Goal: Task Accomplishment & Management: Use online tool/utility

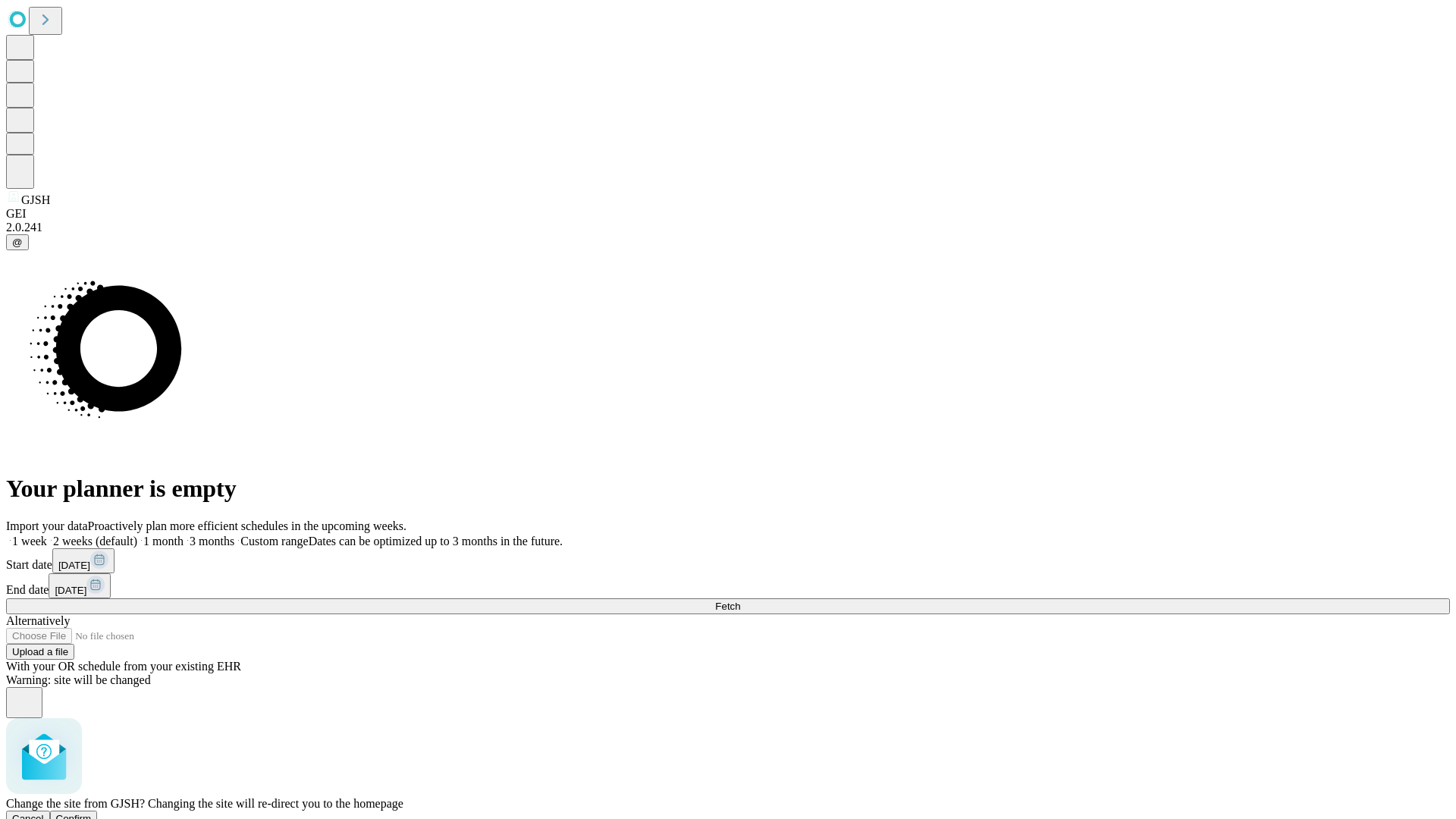
click at [92, 813] on span "Confirm" at bounding box center [74, 819] width 36 height 12
click at [47, 535] on label "1 week" at bounding box center [26, 541] width 41 height 13
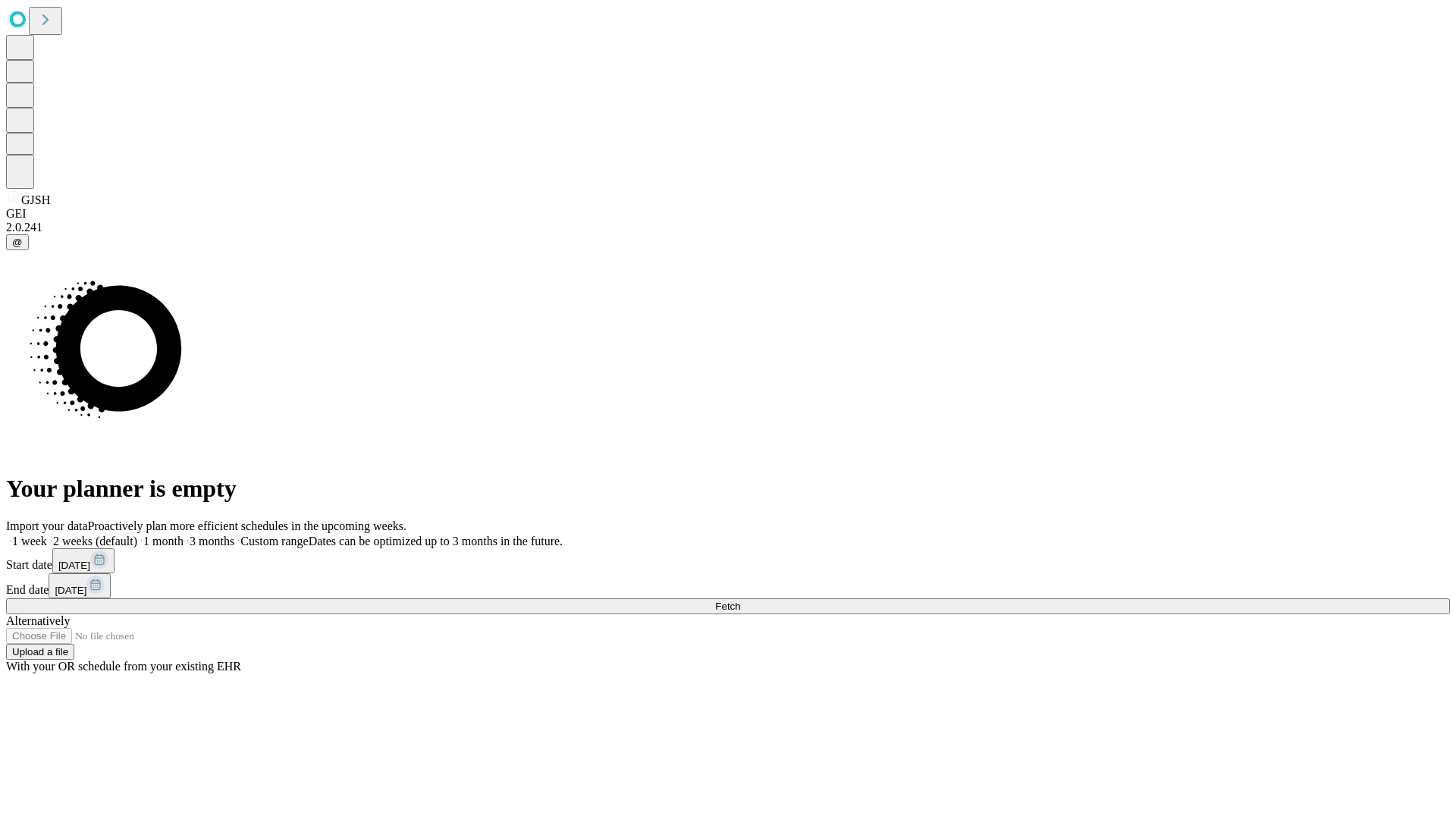
click at [740, 601] on span "Fetch" at bounding box center [728, 607] width 25 height 12
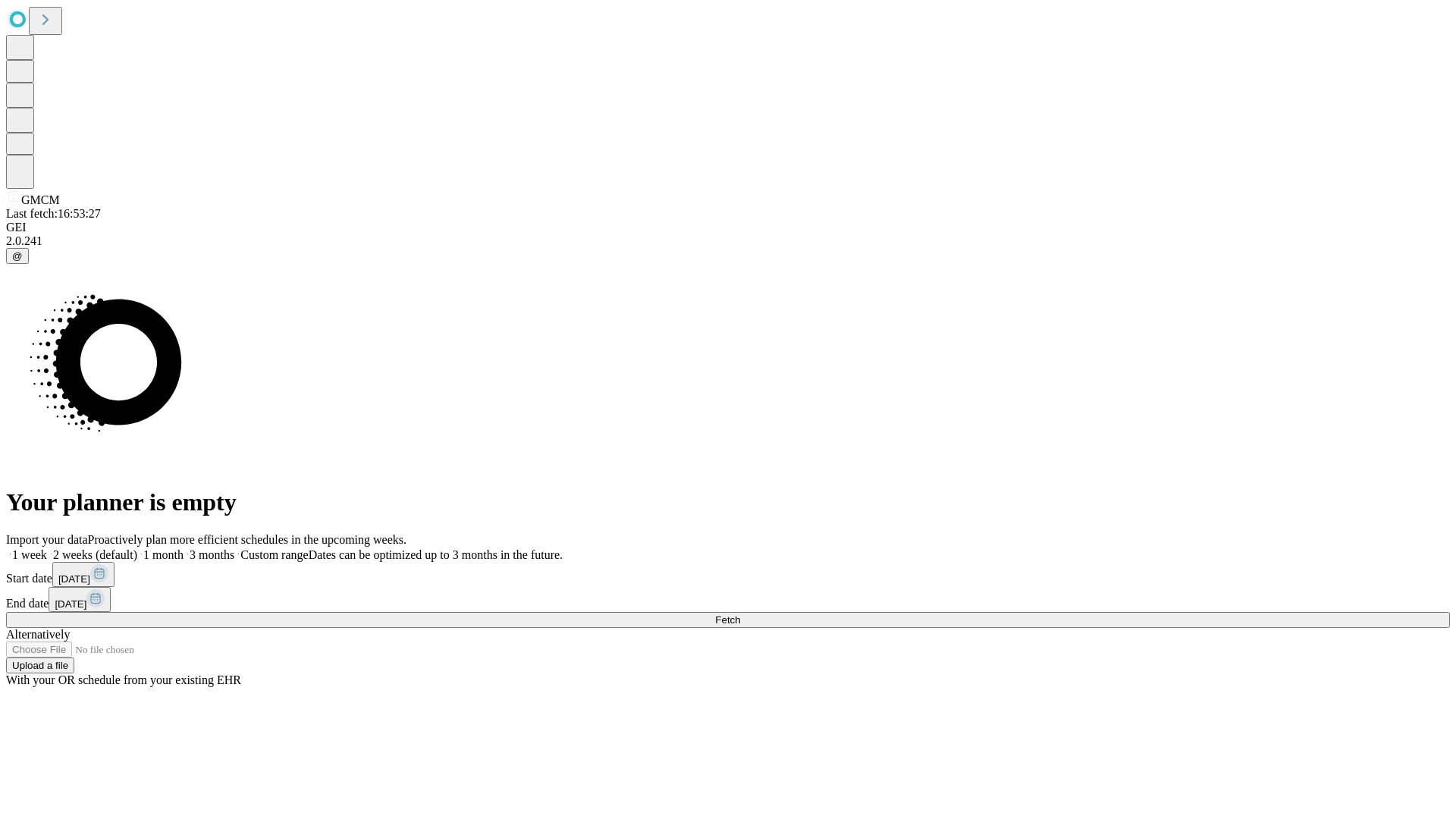
click at [740, 614] on span "Fetch" at bounding box center [728, 620] width 25 height 12
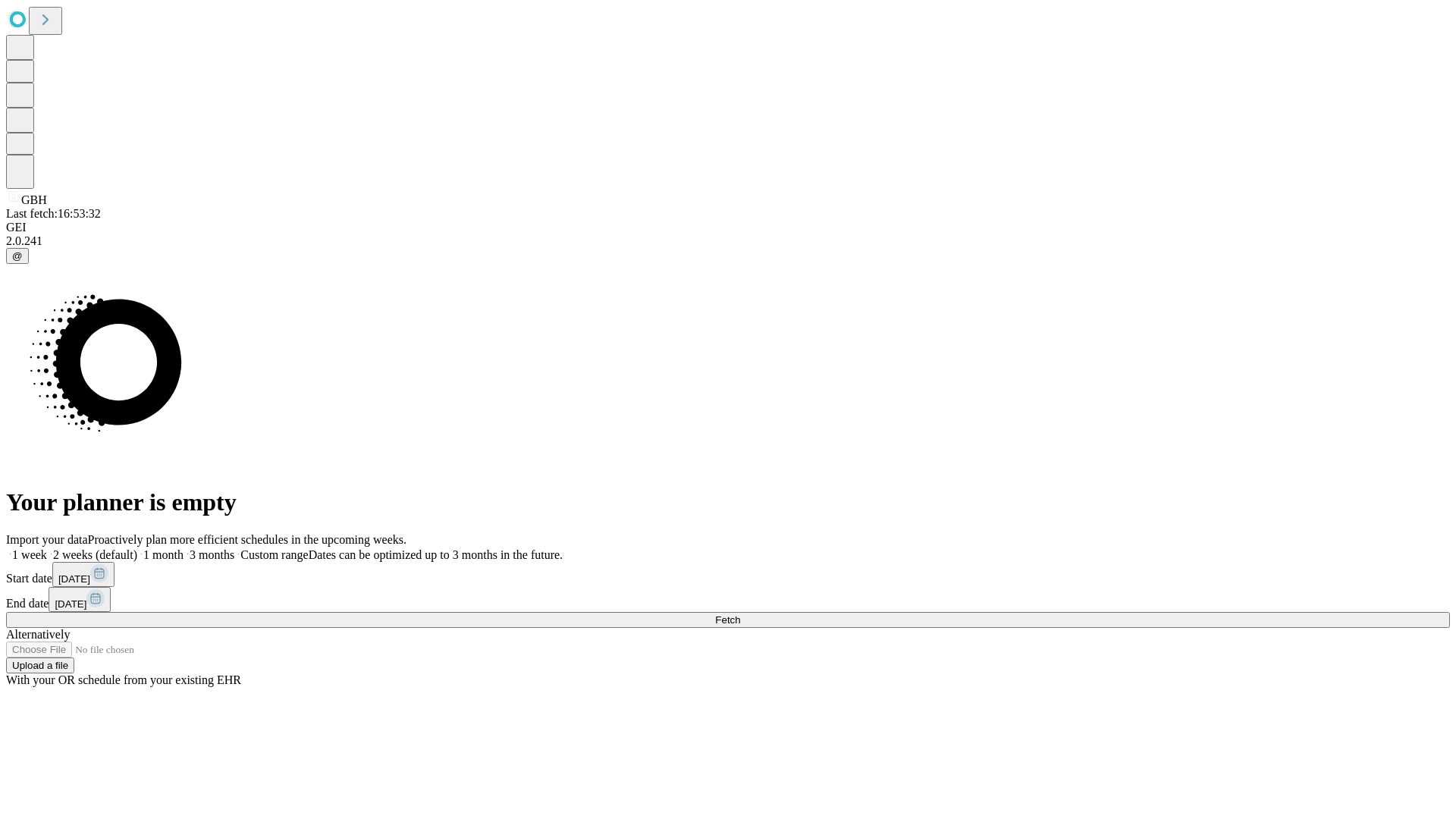
click at [47, 548] on label "1 week" at bounding box center [26, 554] width 41 height 13
click at [740, 614] on span "Fetch" at bounding box center [728, 620] width 25 height 12
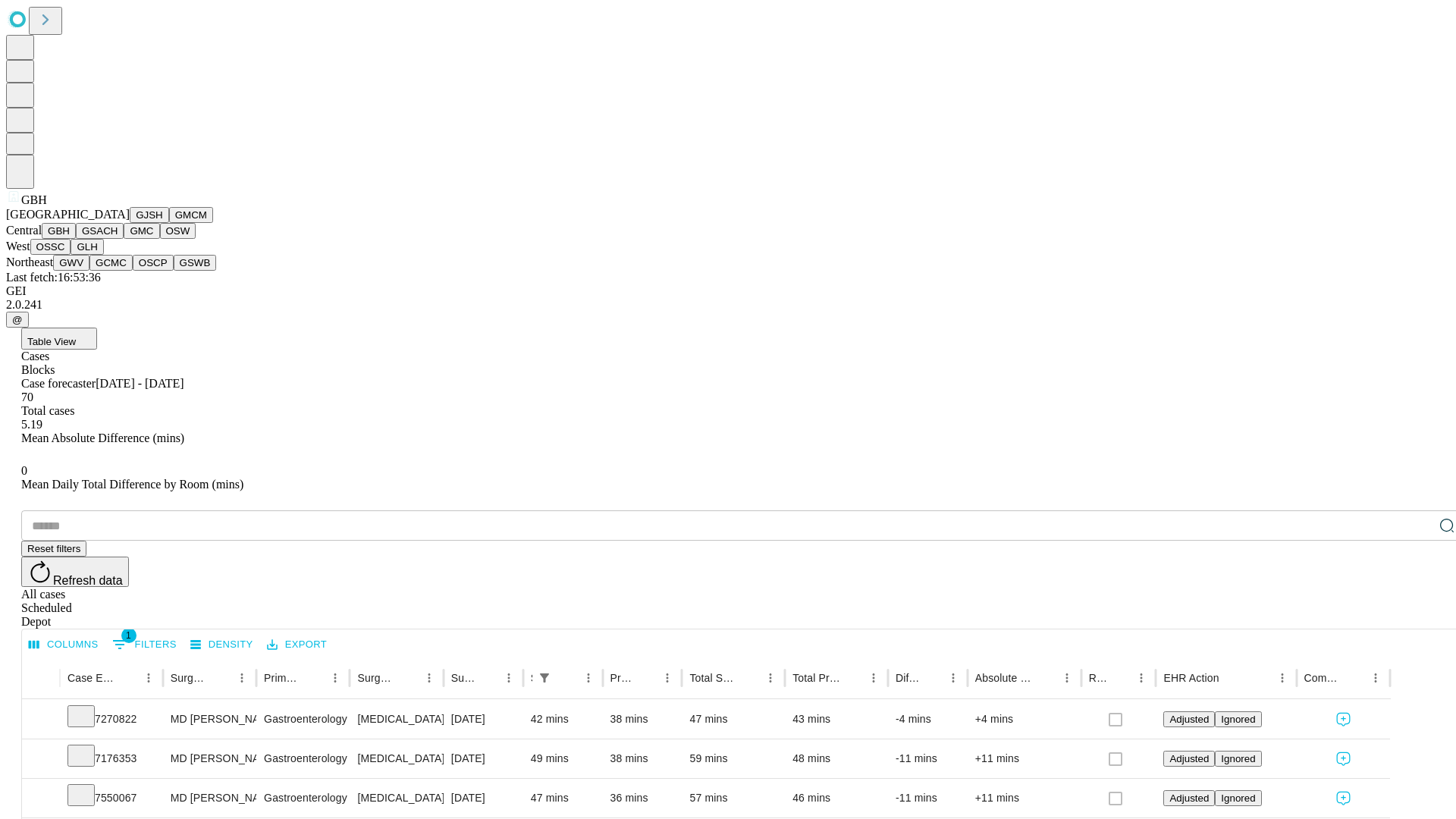
click at [118, 239] on button "GSACH" at bounding box center [99, 231] width 48 height 16
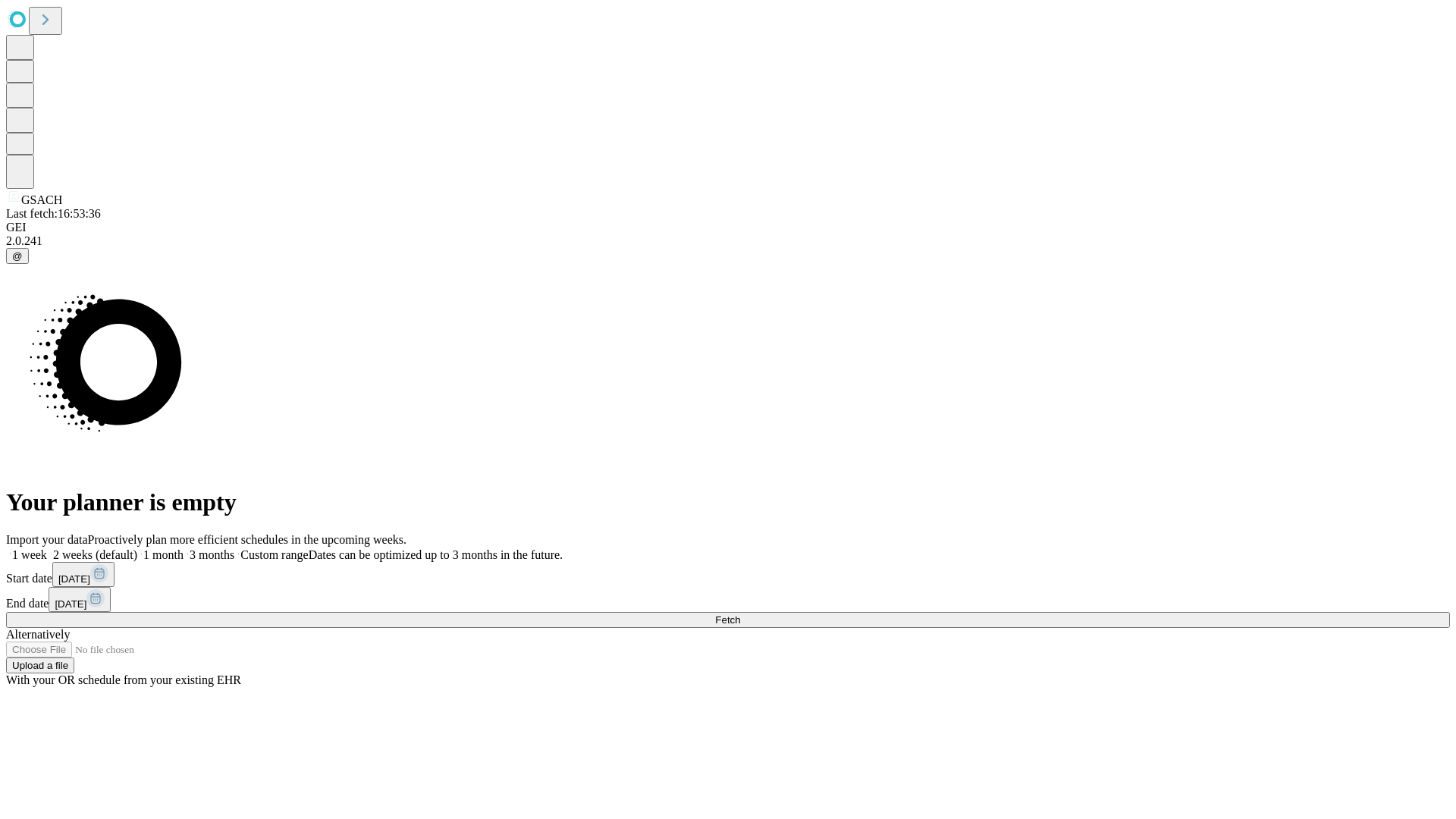
click at [47, 548] on label "1 week" at bounding box center [26, 554] width 41 height 13
click at [740, 614] on span "Fetch" at bounding box center [728, 620] width 25 height 12
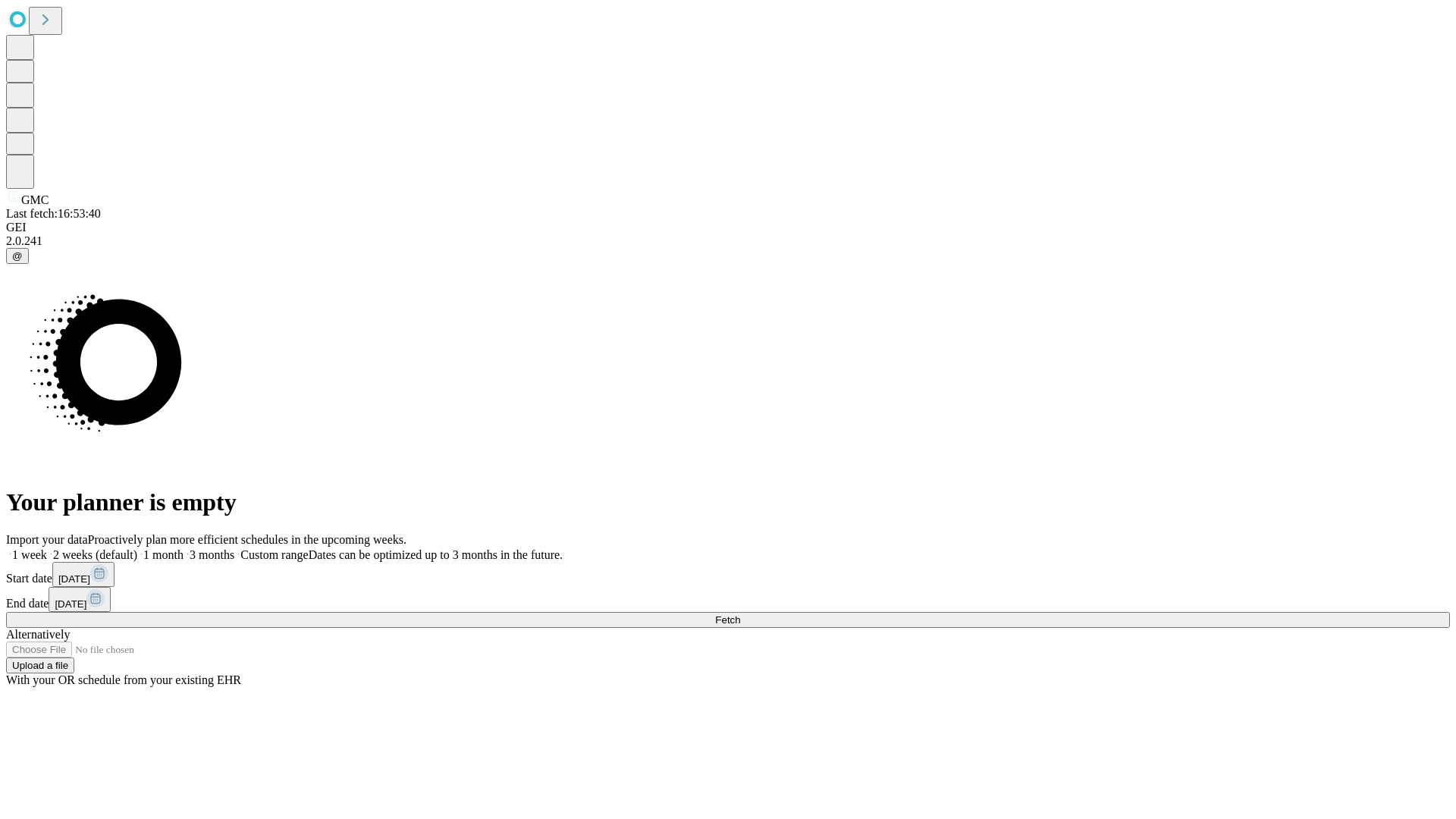
click at [740, 614] on span "Fetch" at bounding box center [728, 620] width 25 height 12
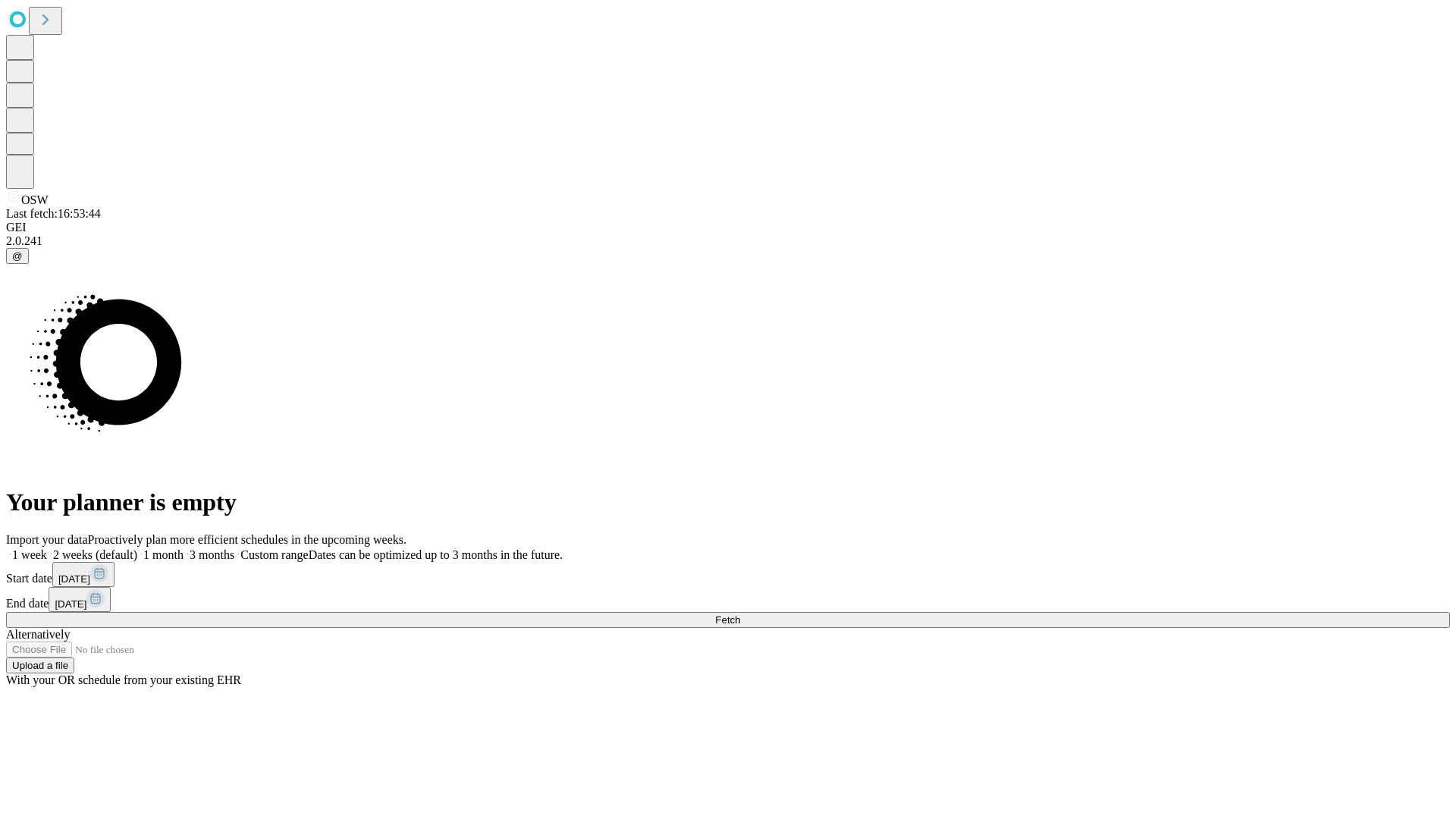
click at [47, 548] on label "1 week" at bounding box center [26, 554] width 41 height 13
click at [740, 614] on span "Fetch" at bounding box center [728, 620] width 25 height 12
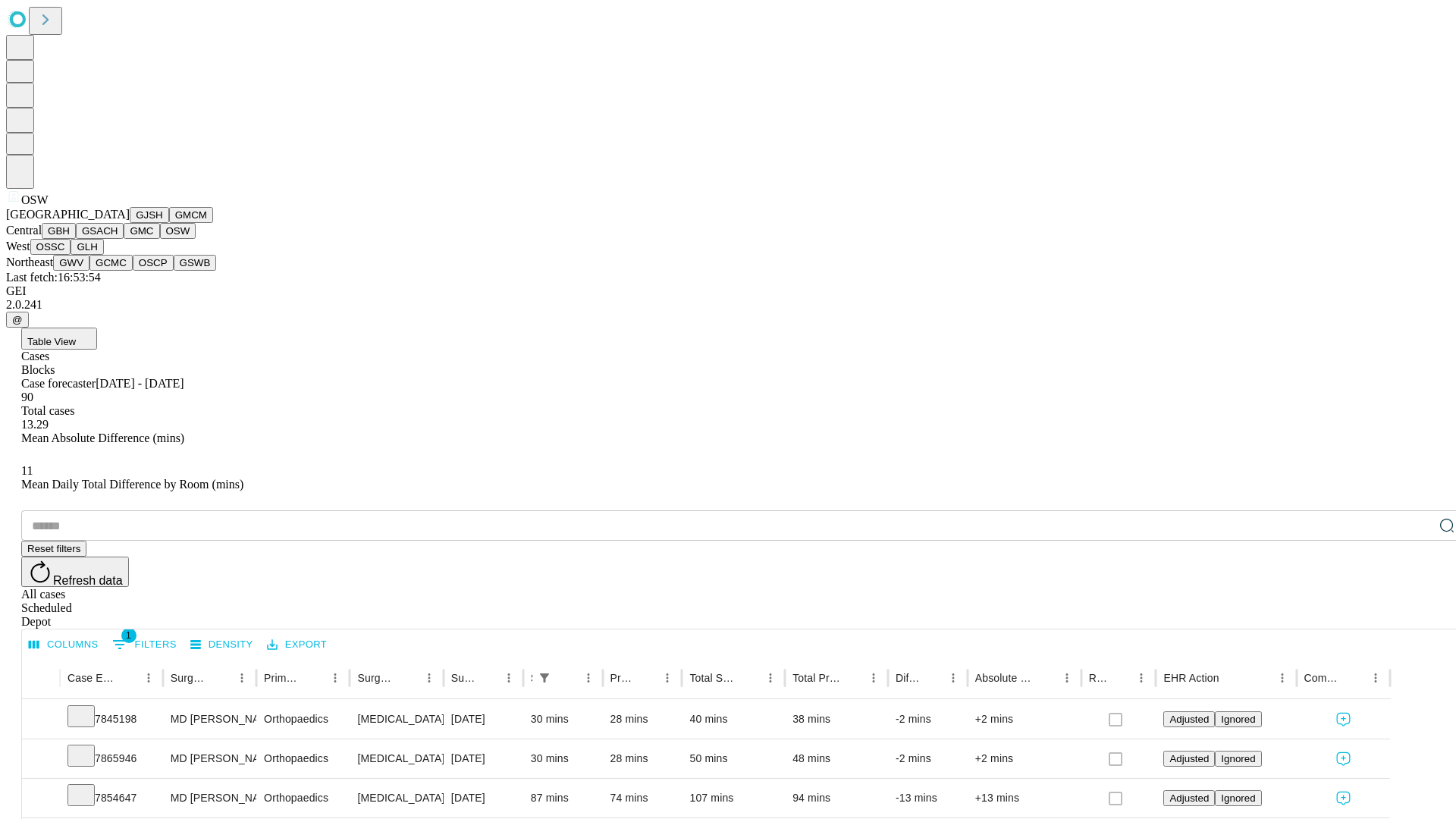
click at [71, 255] on button "OSSC" at bounding box center [50, 247] width 41 height 16
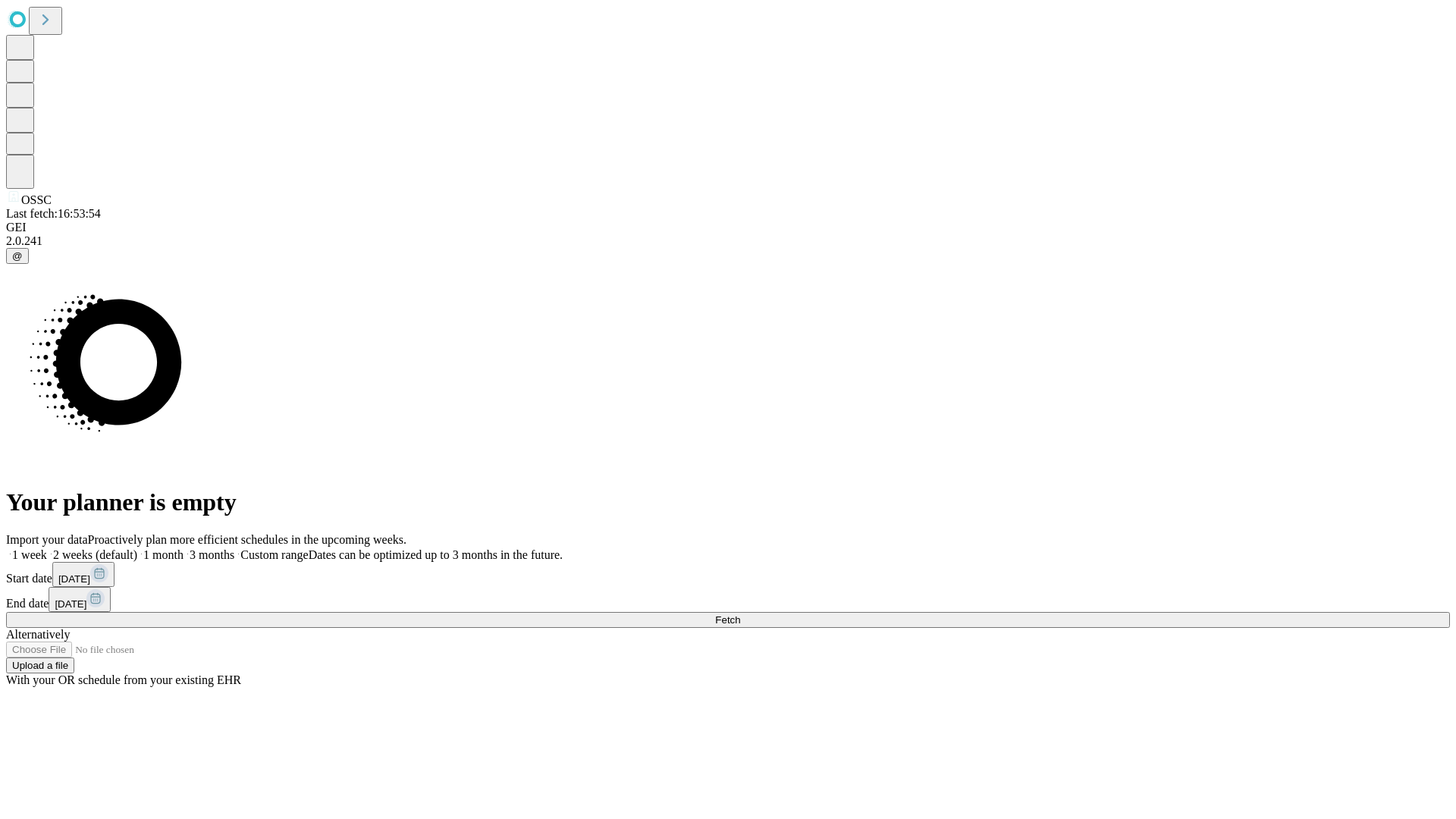
click at [47, 548] on label "1 week" at bounding box center [26, 554] width 41 height 13
click at [740, 614] on span "Fetch" at bounding box center [728, 620] width 25 height 12
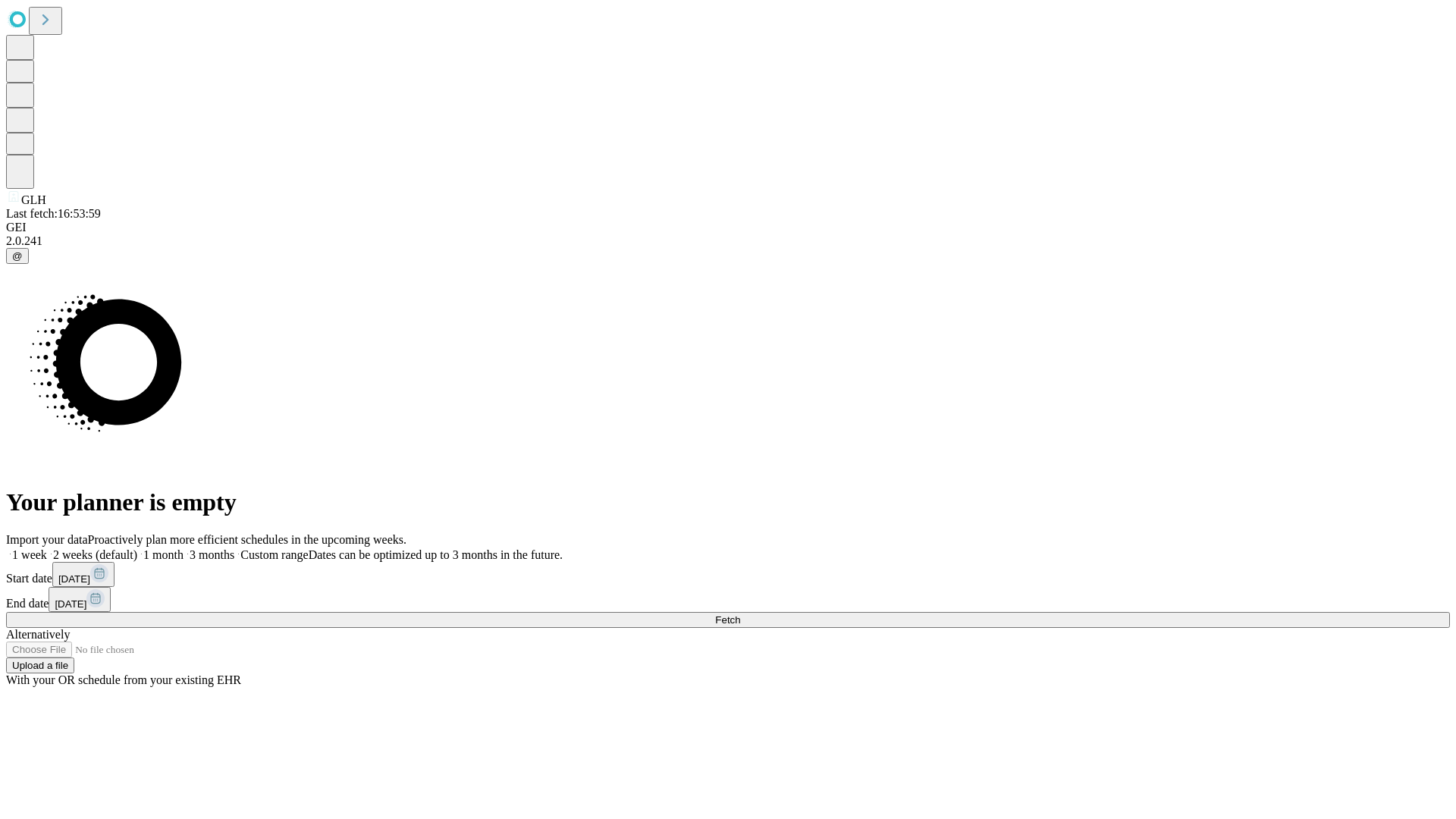
click at [47, 548] on label "1 week" at bounding box center [26, 554] width 41 height 13
click at [740, 614] on span "Fetch" at bounding box center [728, 620] width 25 height 12
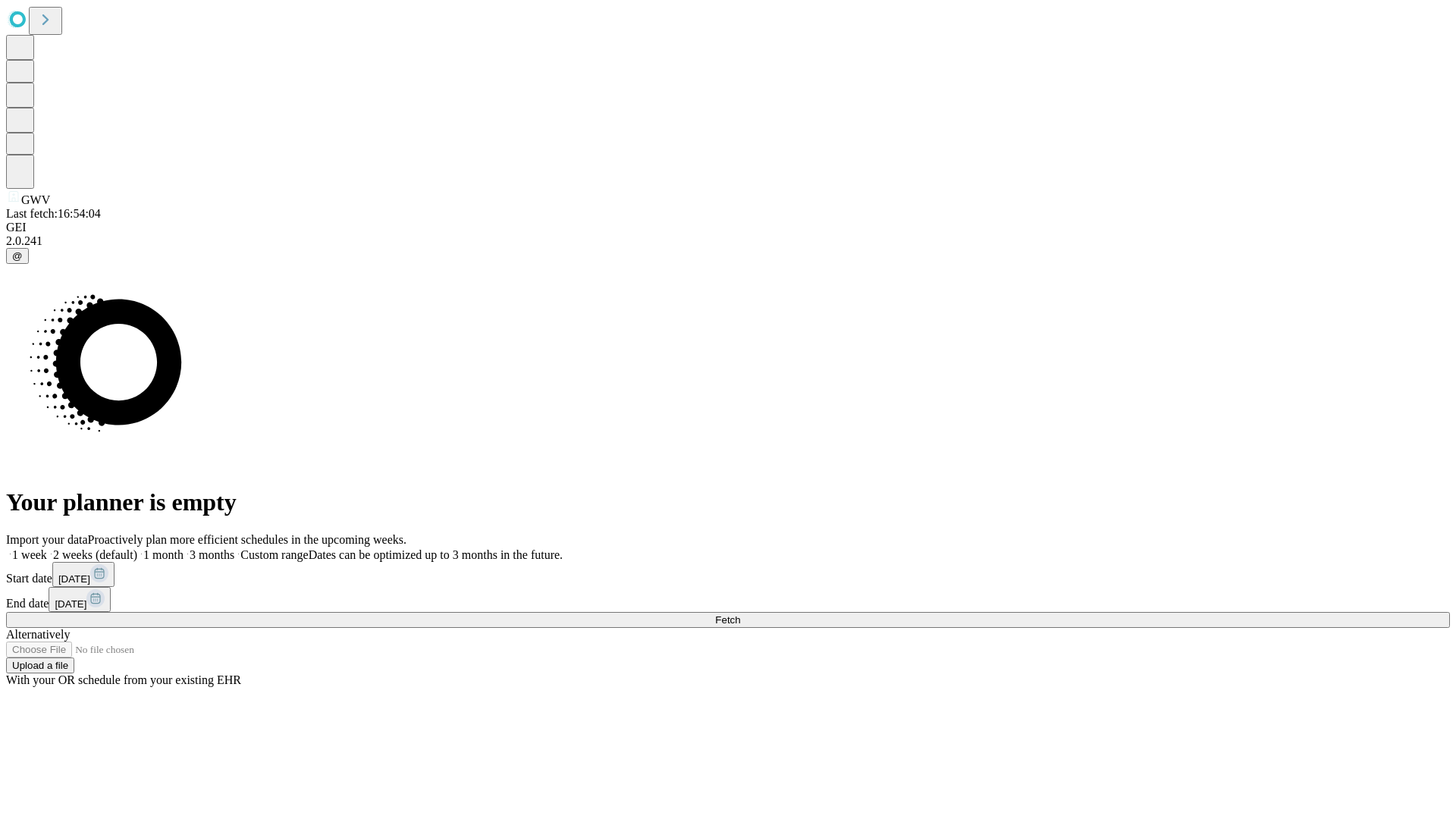
click at [47, 548] on label "1 week" at bounding box center [26, 554] width 41 height 13
click at [740, 614] on span "Fetch" at bounding box center [728, 620] width 25 height 12
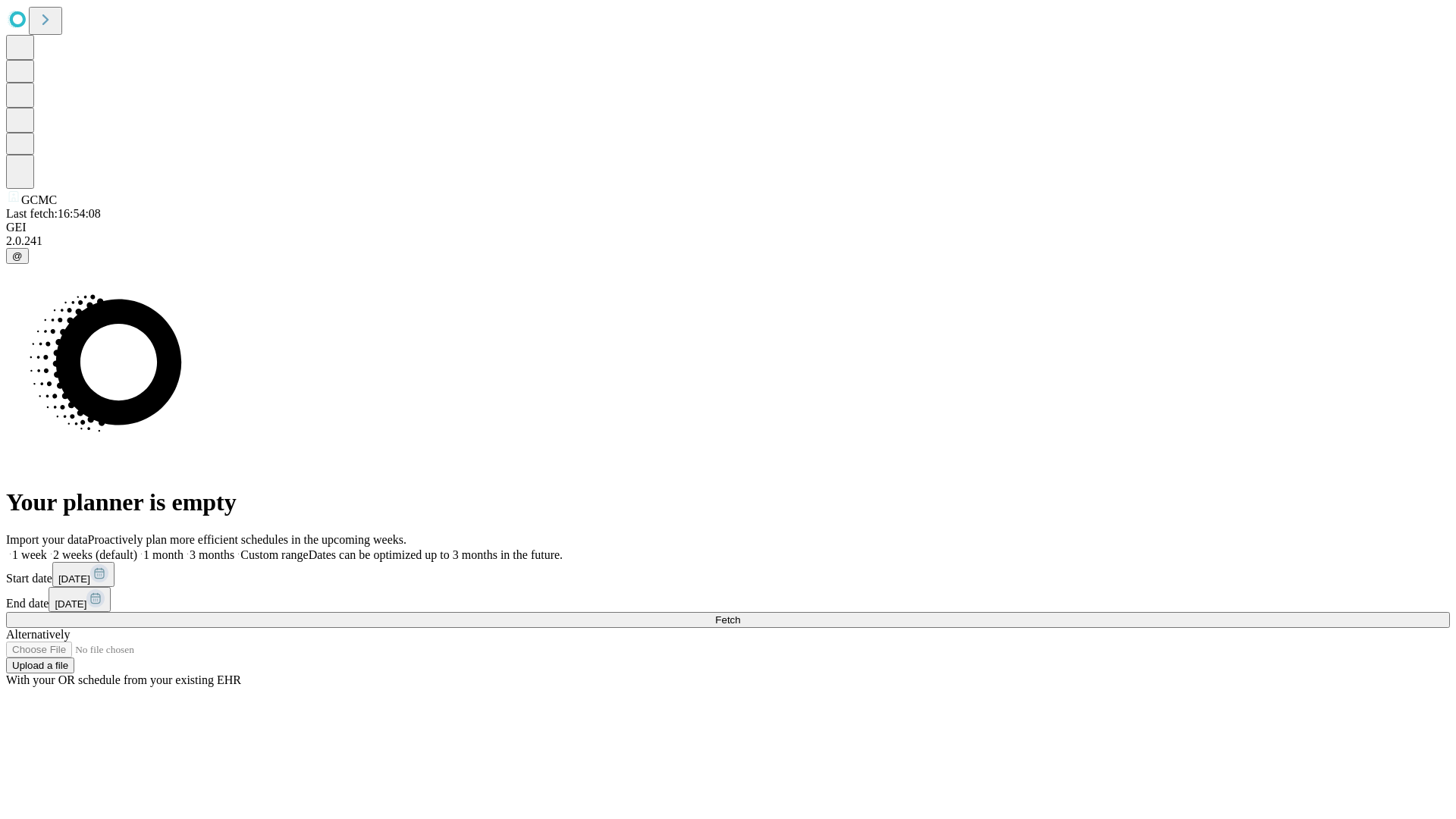
click at [47, 548] on label "1 week" at bounding box center [26, 554] width 41 height 13
click at [740, 614] on span "Fetch" at bounding box center [728, 620] width 25 height 12
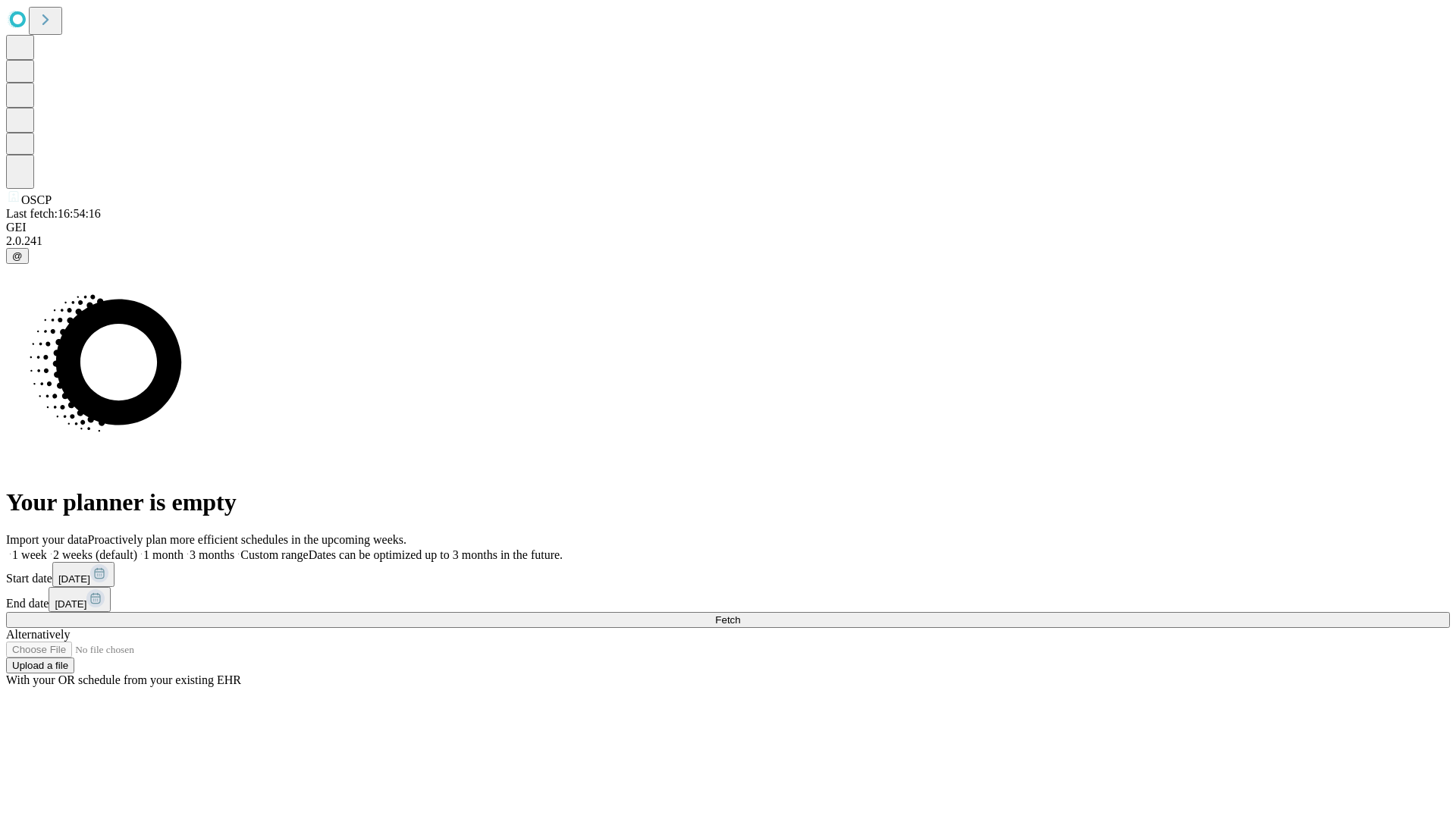
click at [47, 548] on label "1 week" at bounding box center [26, 554] width 41 height 13
click at [740, 614] on span "Fetch" at bounding box center [728, 620] width 25 height 12
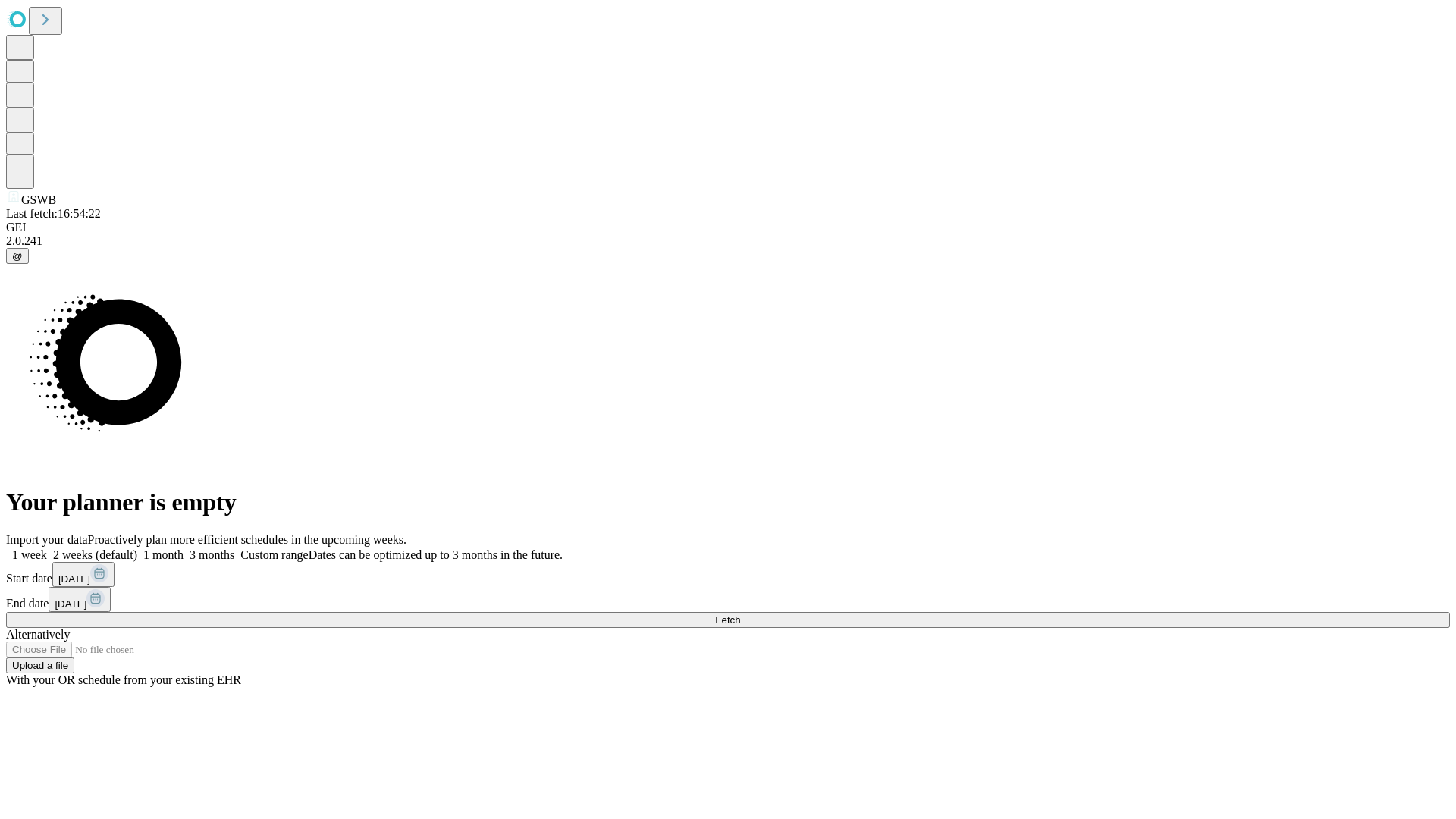
click at [47, 548] on label "1 week" at bounding box center [26, 554] width 41 height 13
click at [740, 614] on span "Fetch" at bounding box center [728, 620] width 25 height 12
